Goal: Task Accomplishment & Management: Understand process/instructions

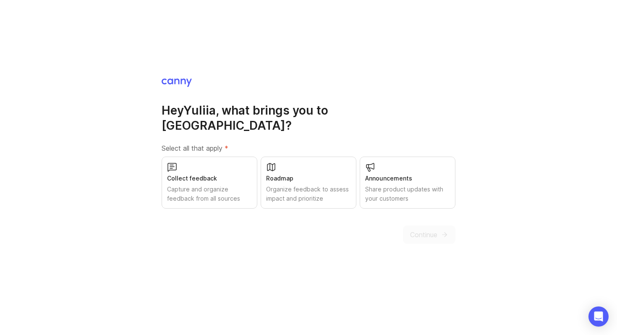
click at [207, 185] on div "Capture and organize feedback from all sources" at bounding box center [209, 194] width 85 height 18
click at [434, 229] on span "Continue" at bounding box center [423, 234] width 27 height 10
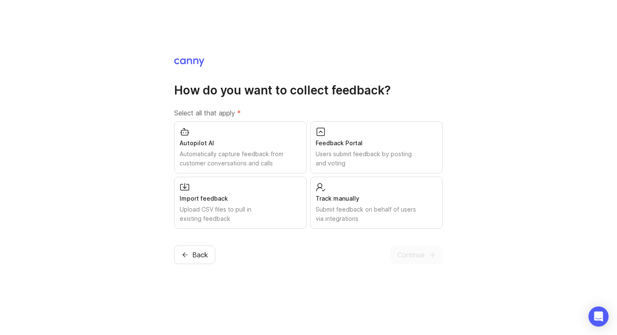
click at [357, 185] on div "Track manually Submit feedback on behalf of users via integrations" at bounding box center [376, 203] width 133 height 52
click at [427, 249] on button "Continue" at bounding box center [416, 254] width 52 height 18
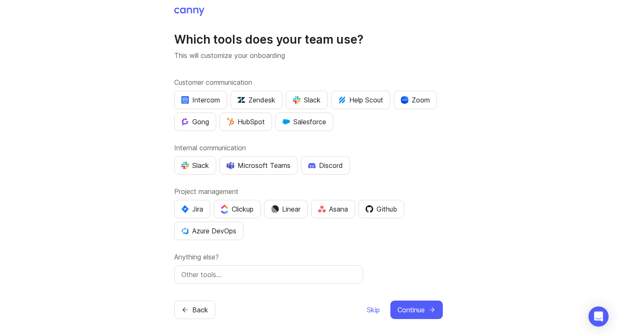
scroll to position [4, 0]
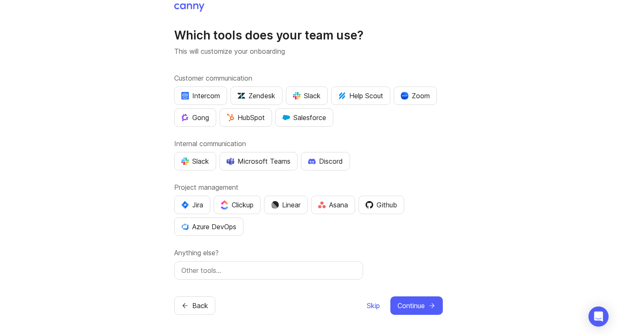
click at [367, 304] on span "Skip" at bounding box center [373, 305] width 13 height 10
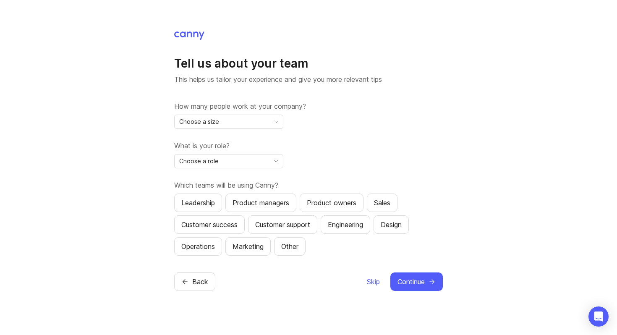
click at [378, 274] on div "Skip Continue" at bounding box center [404, 281] width 76 height 18
click at [376, 284] on span "Skip" at bounding box center [373, 281] width 13 height 10
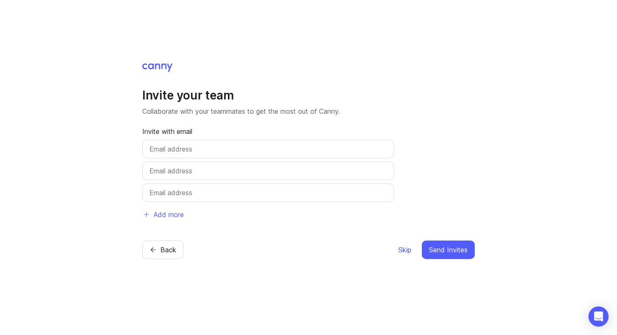
click at [404, 250] on span "Skip" at bounding box center [404, 250] width 13 height 10
click at [401, 251] on span "Skip" at bounding box center [404, 250] width 13 height 10
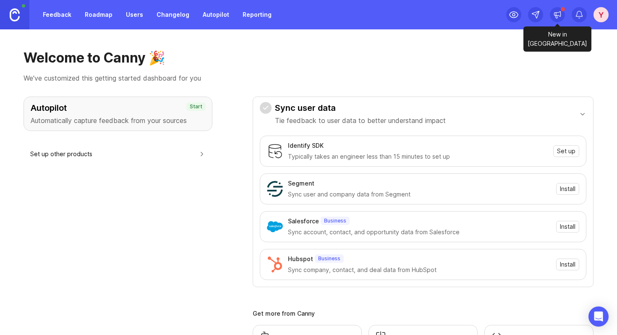
click at [556, 13] on icon at bounding box center [556, 14] width 0 height 3
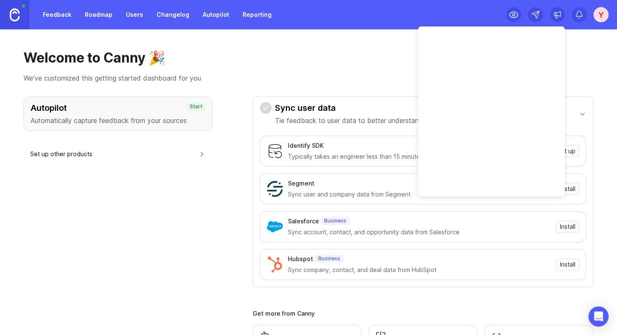
click at [579, 68] on div "Welcome to Canny 🎉 We've customized this getting started dashboard for you" at bounding box center [308, 67] width 570 height 34
